Goal: Task Accomplishment & Management: Use online tool/utility

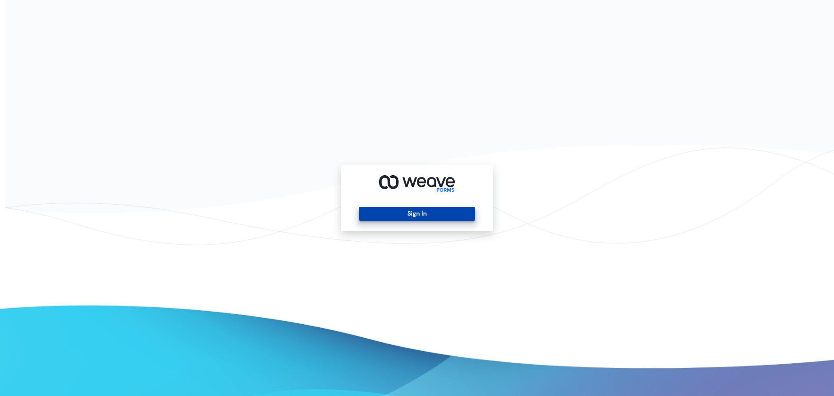
click at [407, 215] on button "Sign In" at bounding box center [417, 214] width 116 height 14
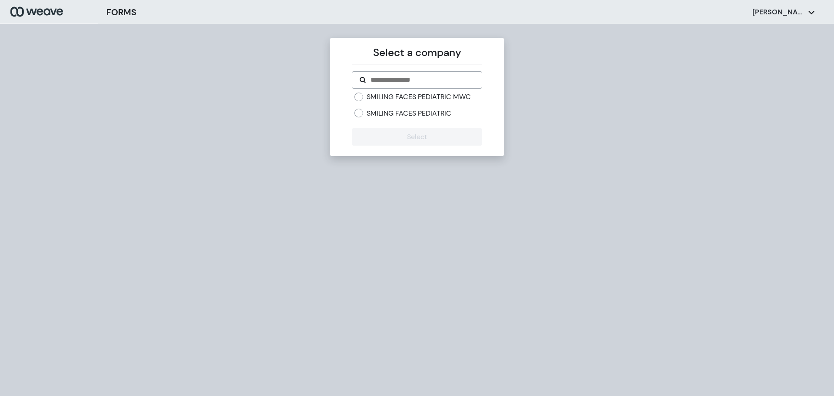
click at [436, 96] on label "SMILING FACES PEDIATRIC MWC" at bounding box center [419, 97] width 104 height 10
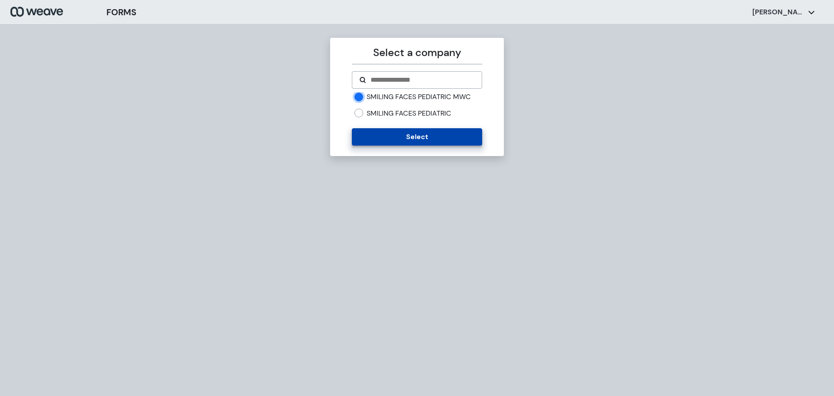
click at [430, 141] on button "Select" at bounding box center [417, 136] width 130 height 17
